Goal: Check status: Check status

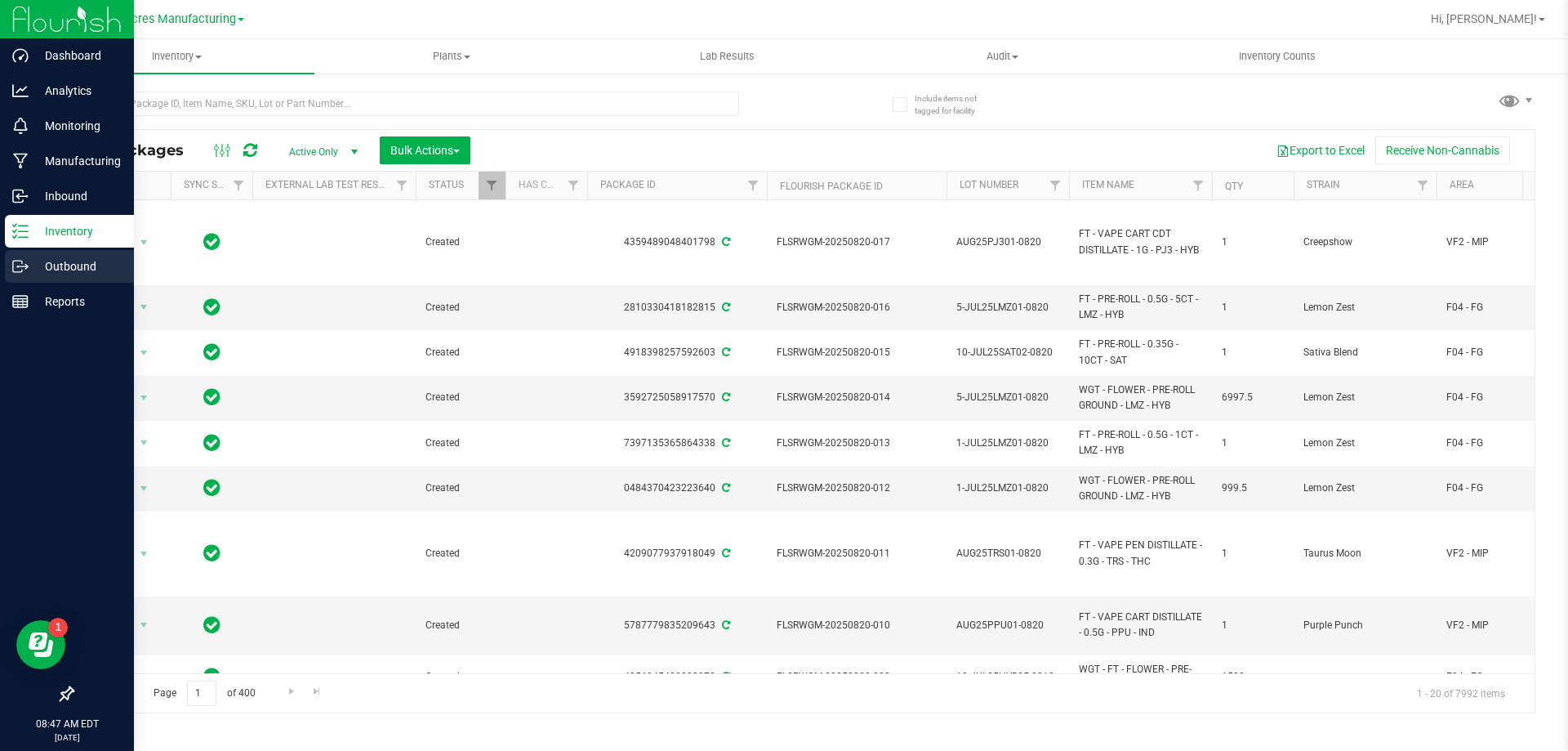
click at [23, 278] on div "Outbound" at bounding box center [69, 267] width 129 height 32
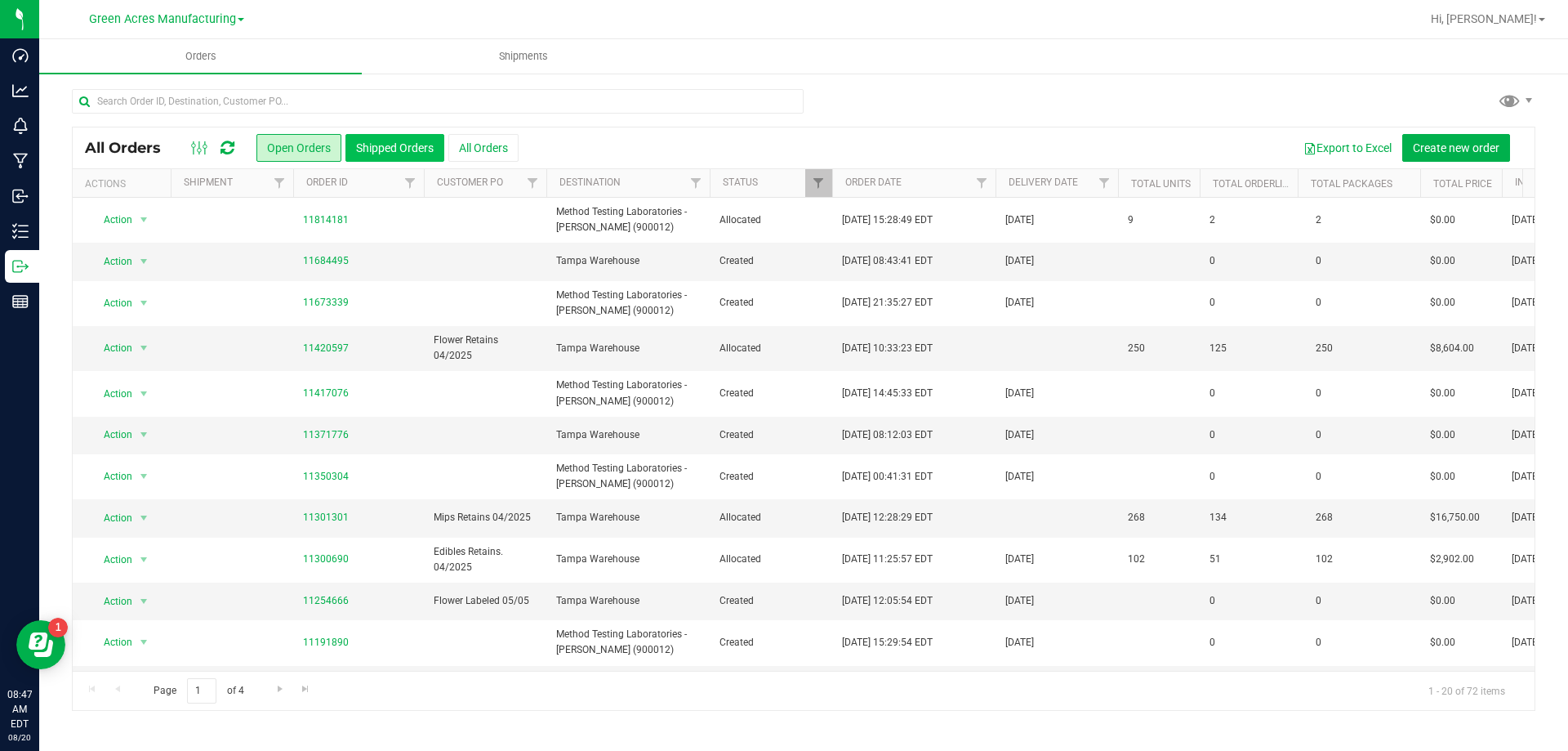
click at [359, 138] on button "Shipped Orders" at bounding box center [395, 148] width 99 height 28
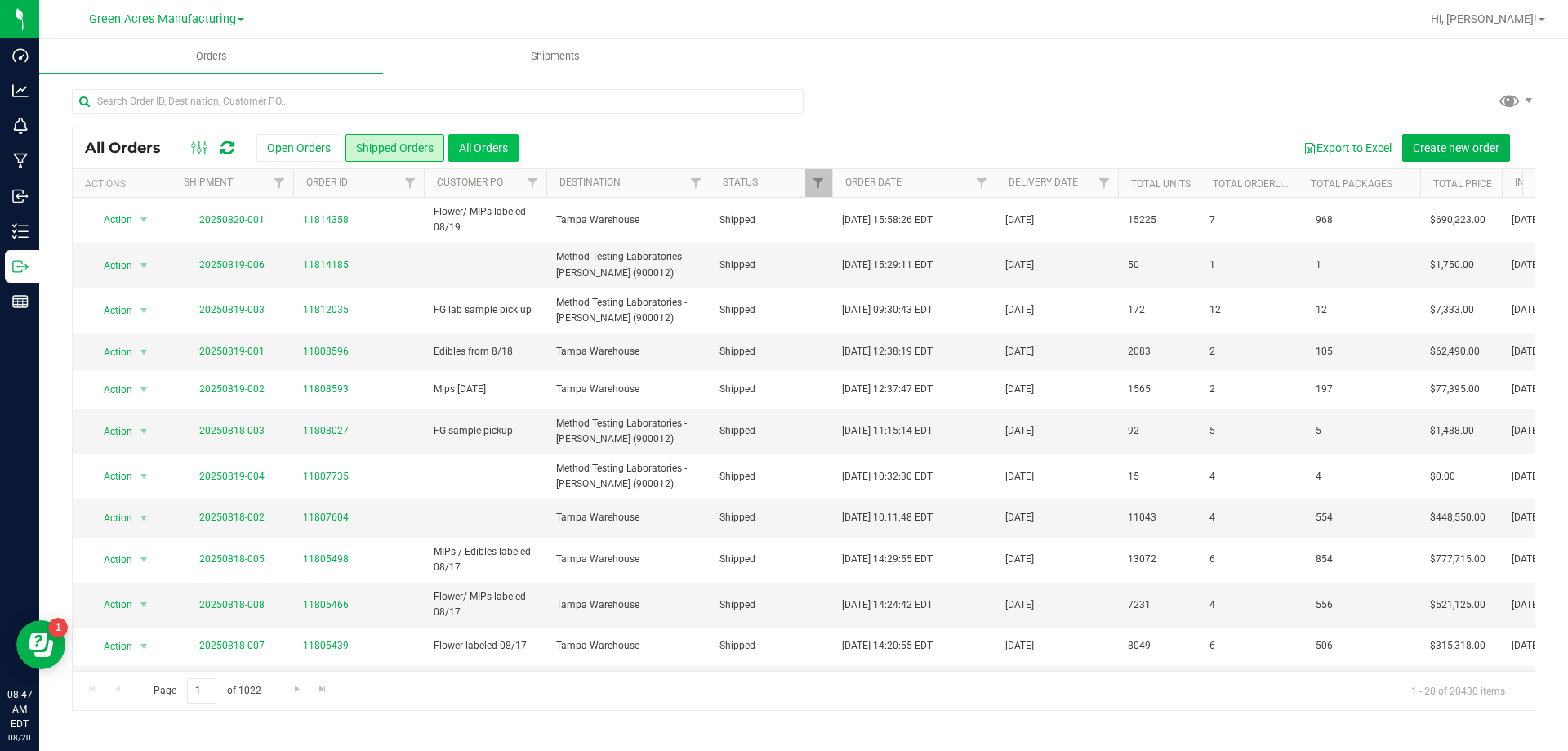
click at [501, 142] on button "All Orders" at bounding box center [483, 148] width 70 height 28
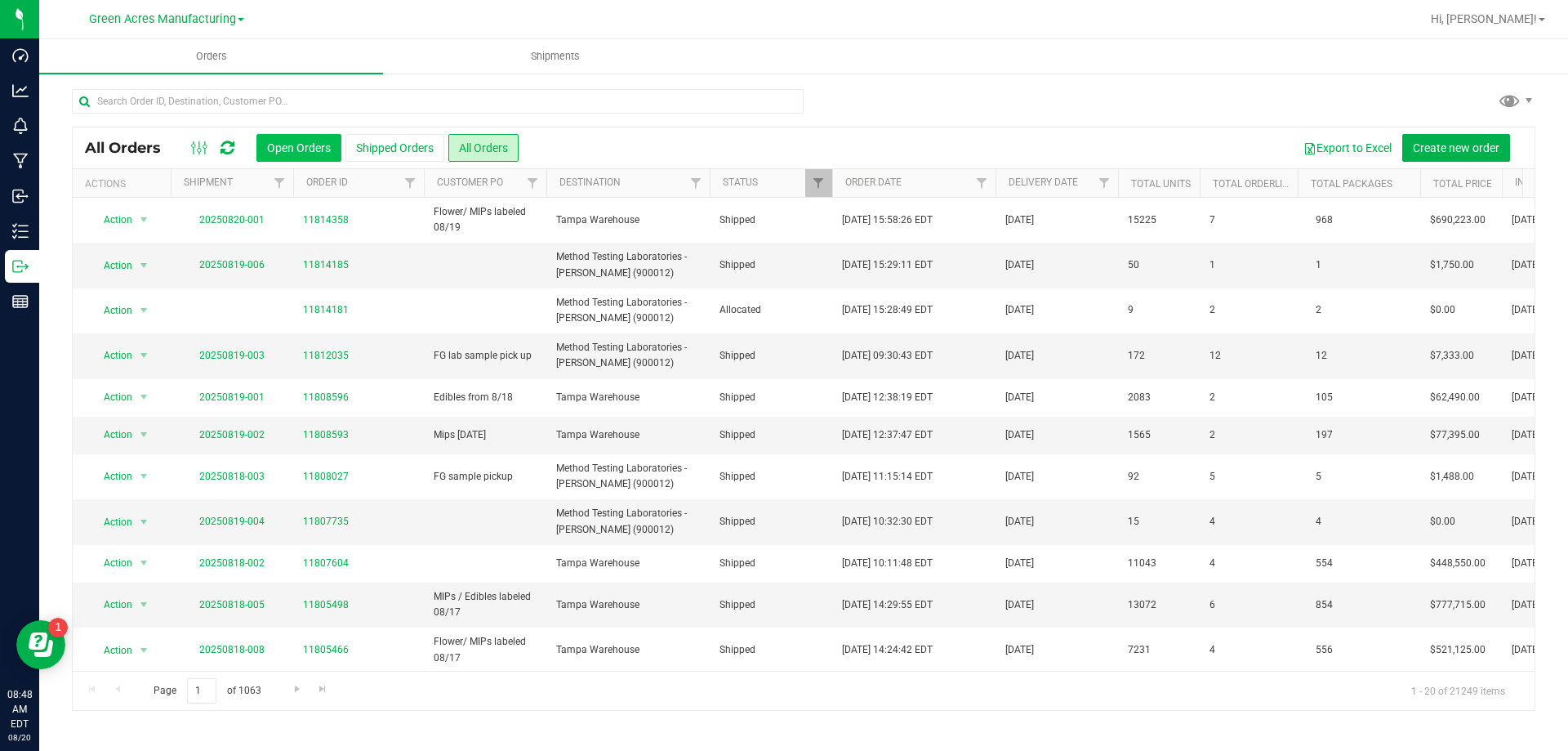
click at [325, 153] on button "Open Orders" at bounding box center [298, 148] width 85 height 28
